Goal: Check status: Check status

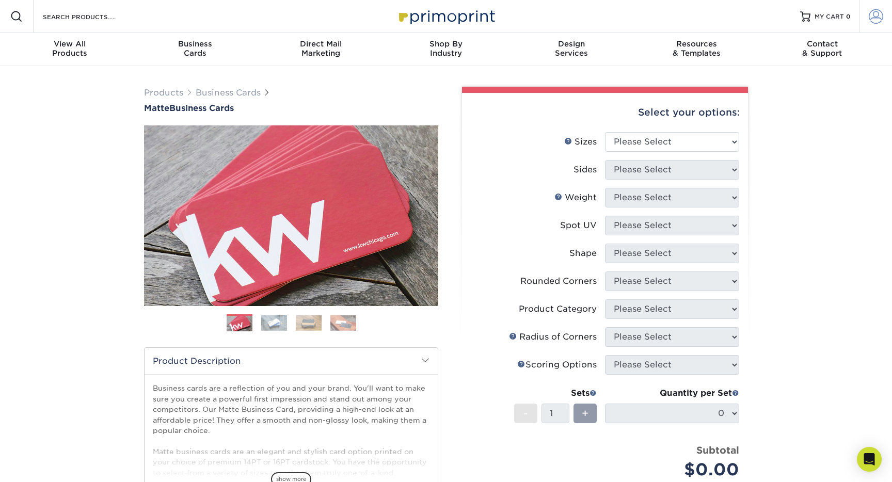
click at [875, 23] on span at bounding box center [876, 16] width 14 height 14
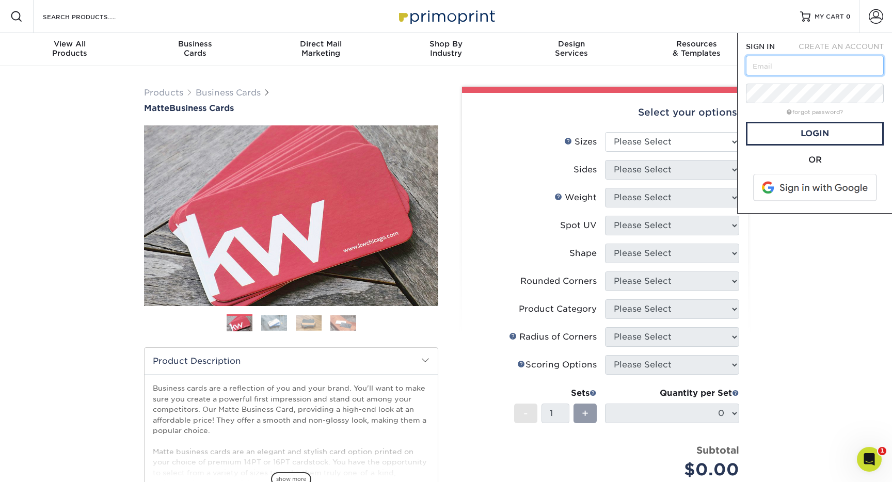
type input "michael@wecreate.com"
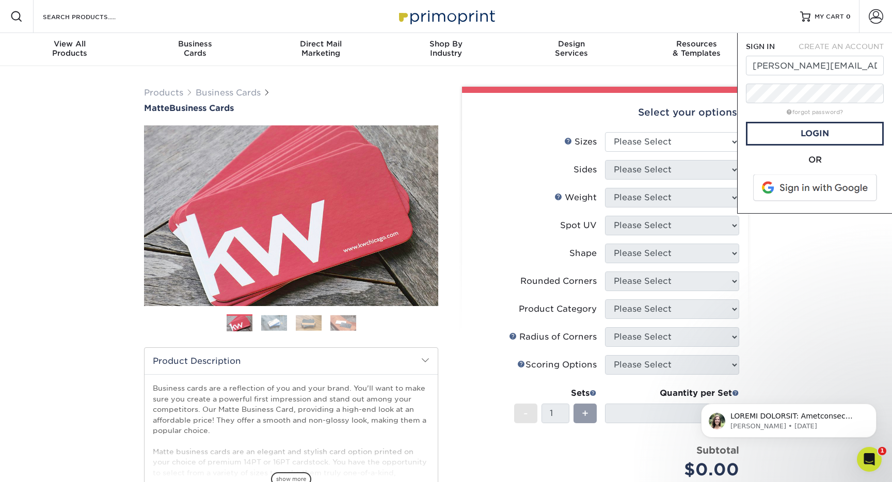
click at [800, 186] on span at bounding box center [816, 188] width 132 height 27
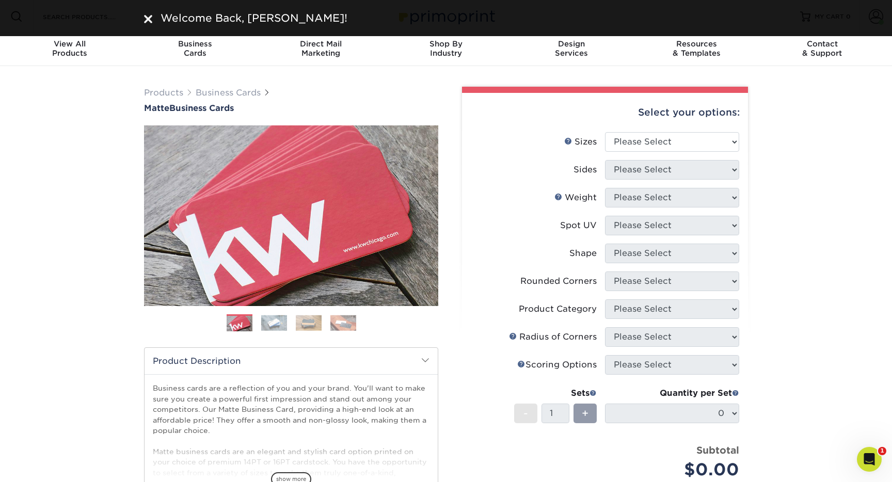
click at [867, 234] on div "Products Business Cards Matte Business Cards Previous Next 100 $ 9" at bounding box center [446, 351] width 892 height 570
click at [148, 20] on img at bounding box center [148, 19] width 8 height 8
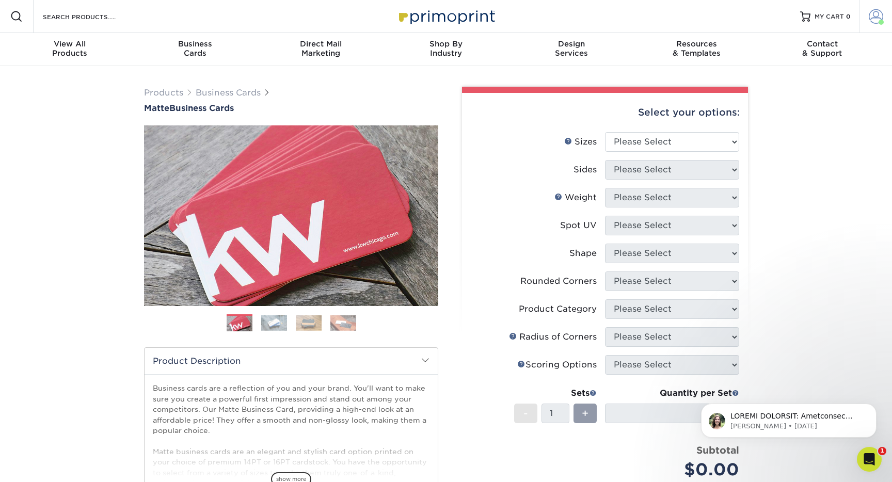
click at [875, 13] on span at bounding box center [876, 16] width 14 height 14
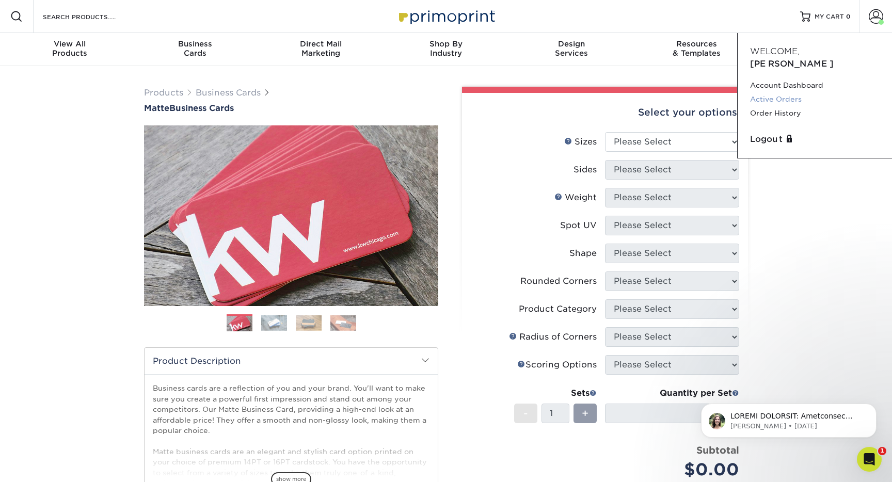
click at [790, 92] on link "Active Orders" at bounding box center [815, 99] width 130 height 14
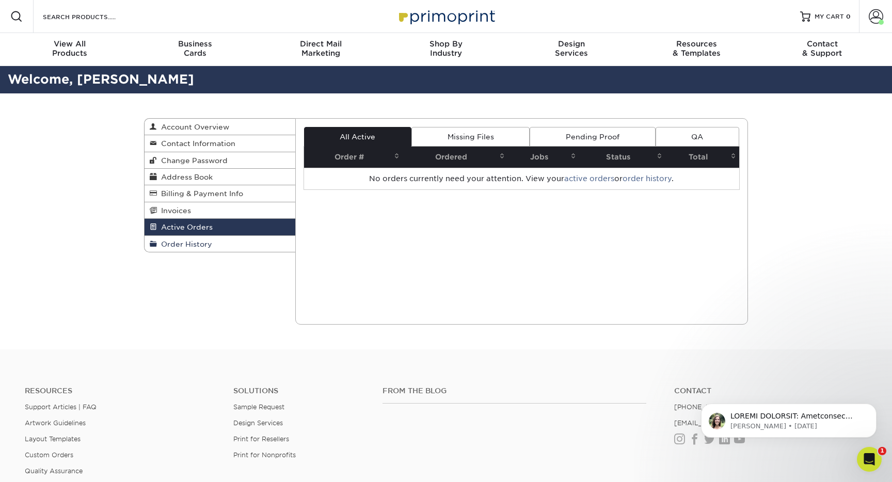
click at [199, 244] on span "Order History" at bounding box center [184, 244] width 55 height 8
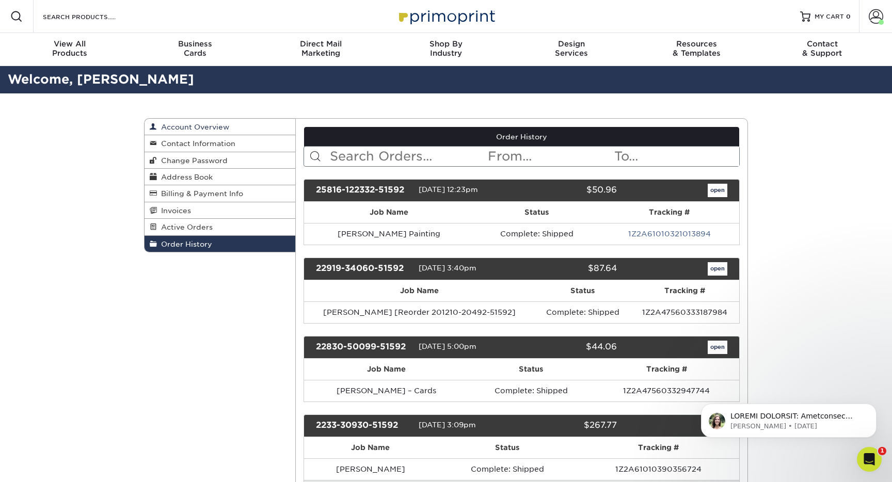
click at [236, 128] on link "Account Overview" at bounding box center [220, 127] width 151 height 17
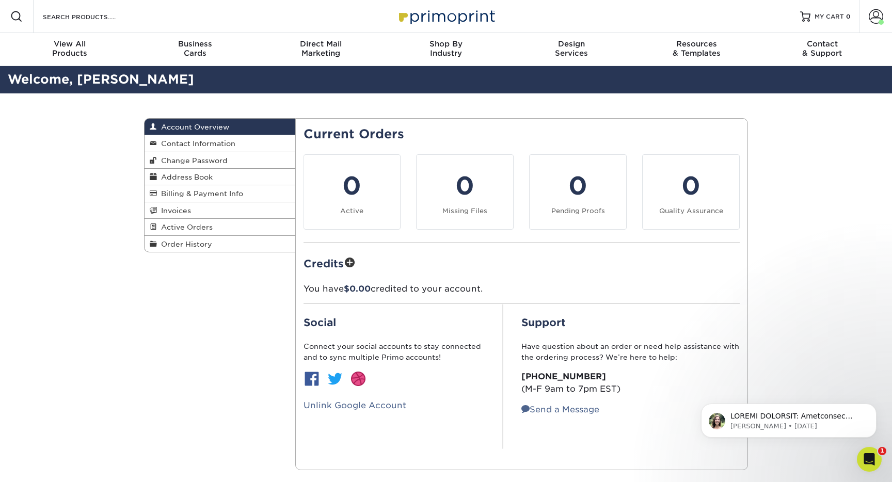
click at [455, 13] on img at bounding box center [445, 16] width 103 height 22
